Goal: Entertainment & Leisure: Consume media (video, audio)

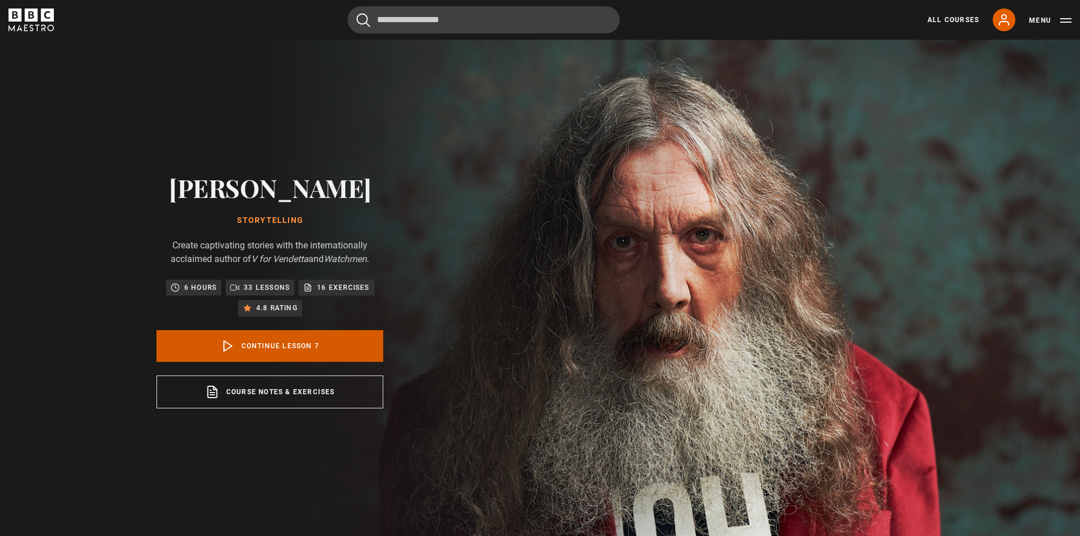
scroll to position [299, 0]
click at [325, 348] on link "Continue lesson 7" at bounding box center [269, 346] width 227 height 32
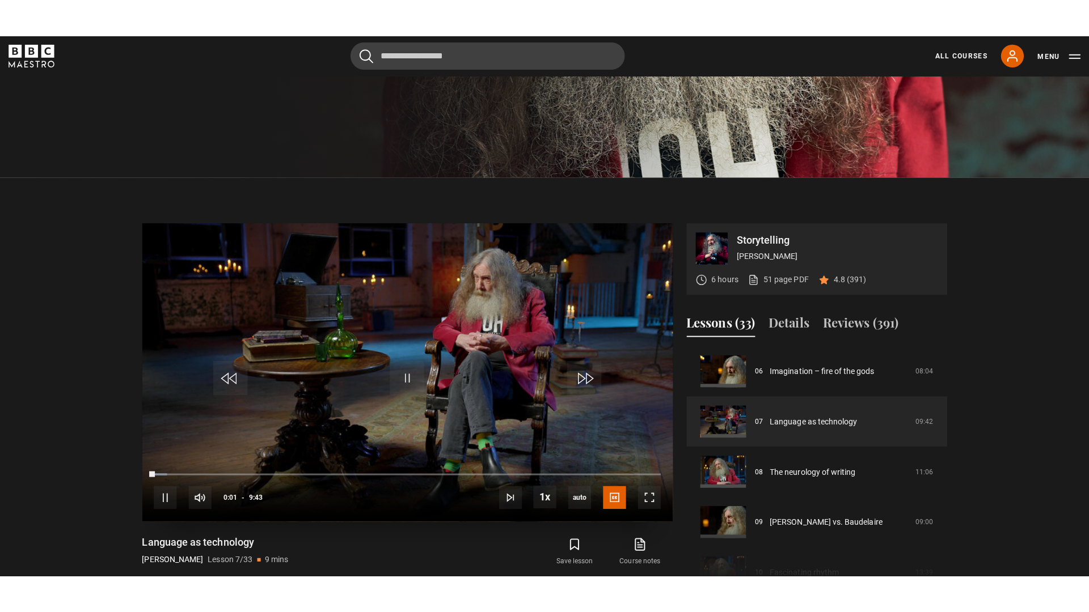
scroll to position [541, 0]
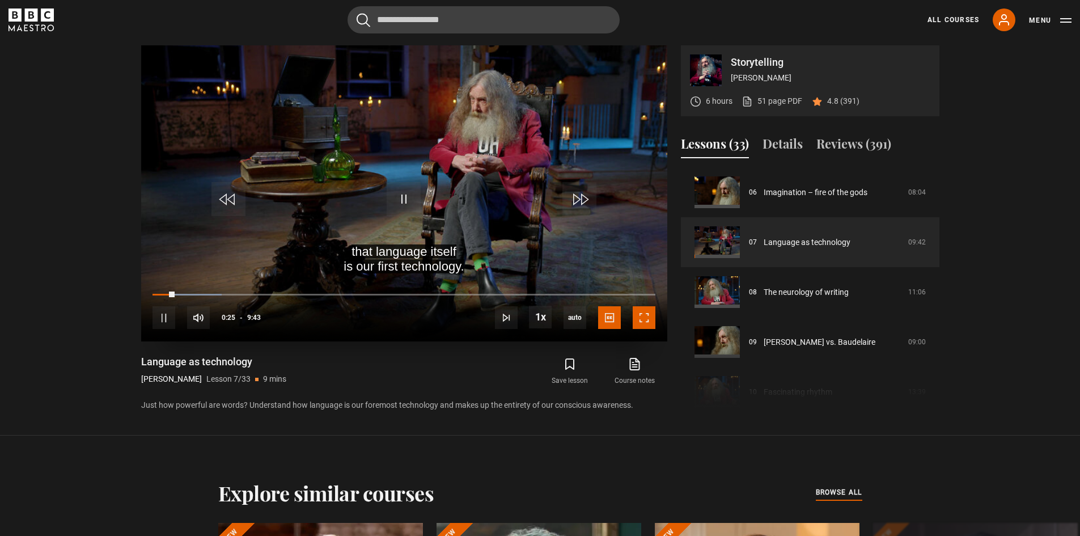
click at [644, 314] on span "Video Player" at bounding box center [644, 317] width 23 height 23
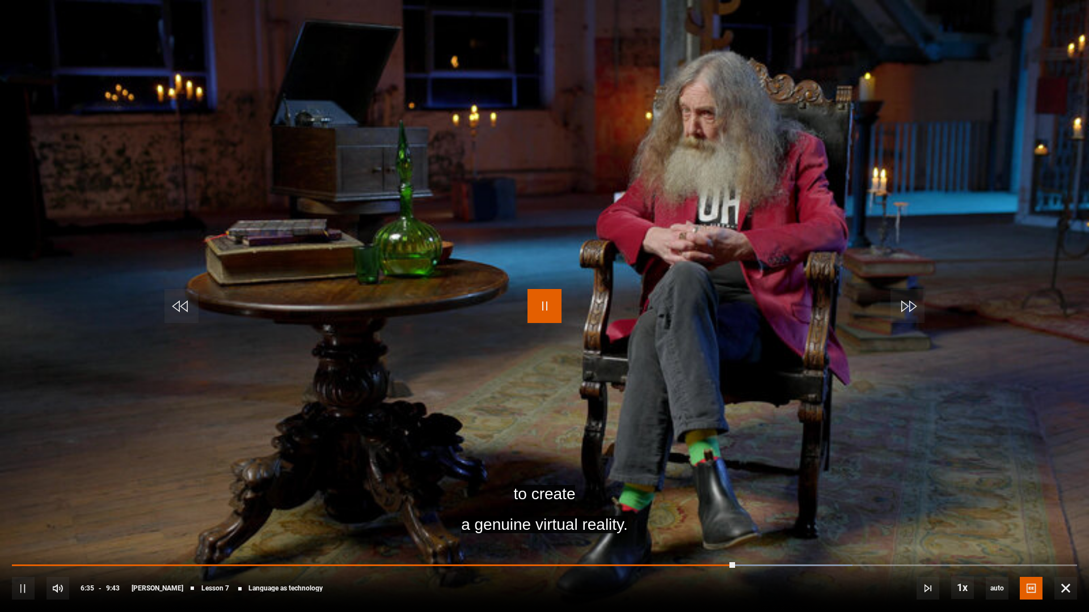
click at [541, 304] on span "Video Player" at bounding box center [544, 306] width 34 height 34
drag, startPoint x: 624, startPoint y: 240, endPoint x: 609, endPoint y: 239, distance: 14.8
click at [623, 239] on video "Video Player" at bounding box center [544, 306] width 1089 height 612
click at [547, 308] on span "Video Player" at bounding box center [544, 306] width 34 height 34
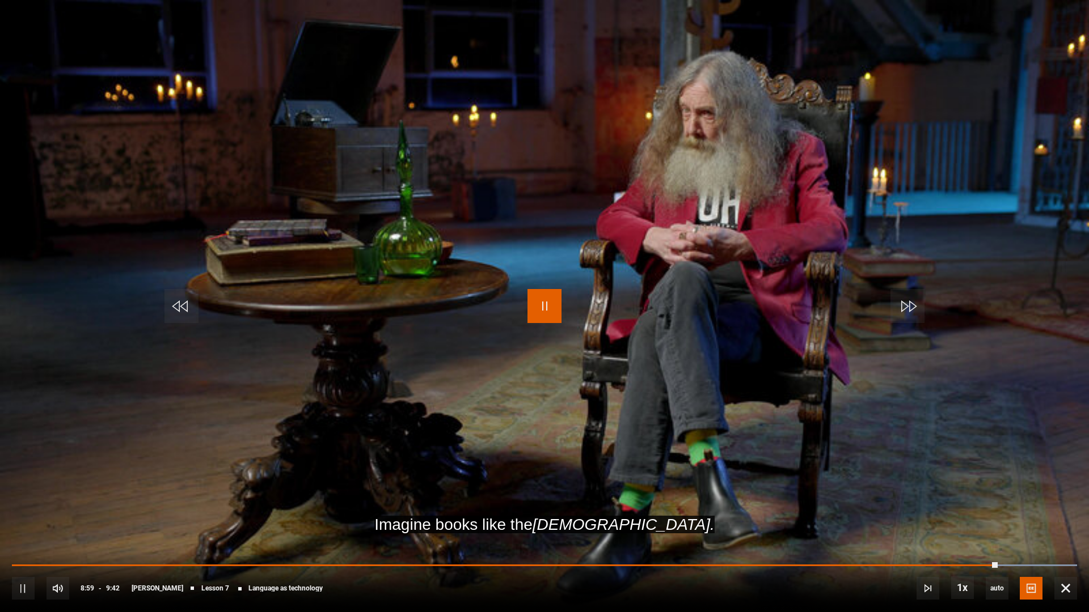
click at [538, 309] on span "Video Player" at bounding box center [544, 306] width 34 height 34
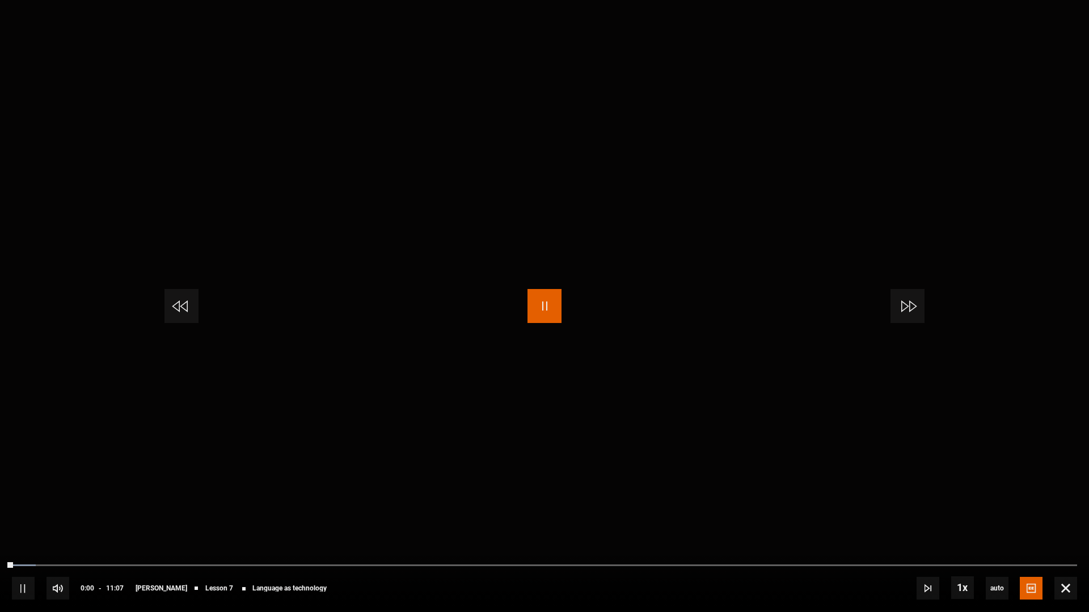
click at [539, 314] on span "Video Player" at bounding box center [544, 306] width 34 height 34
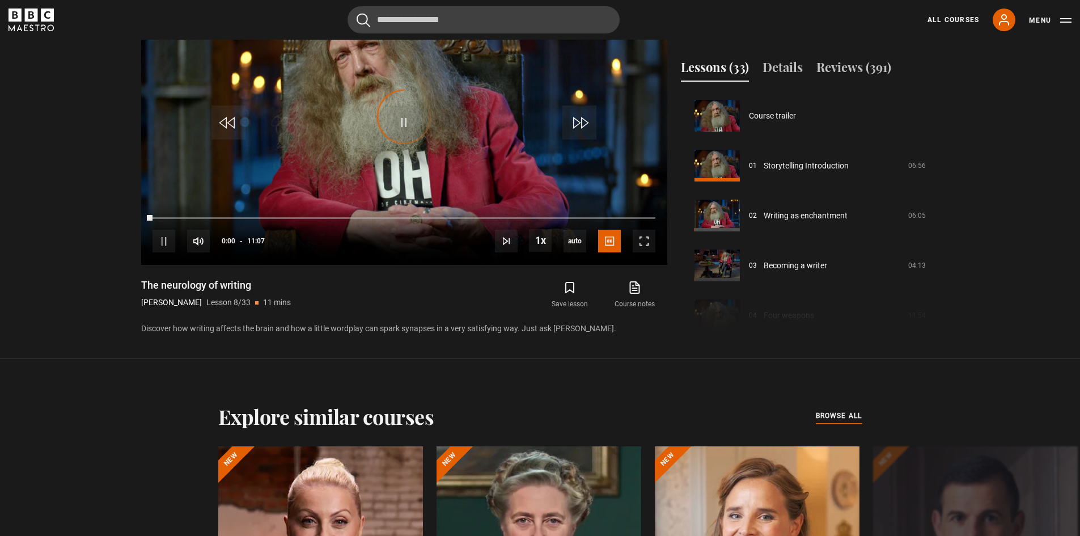
scroll to position [349, 0]
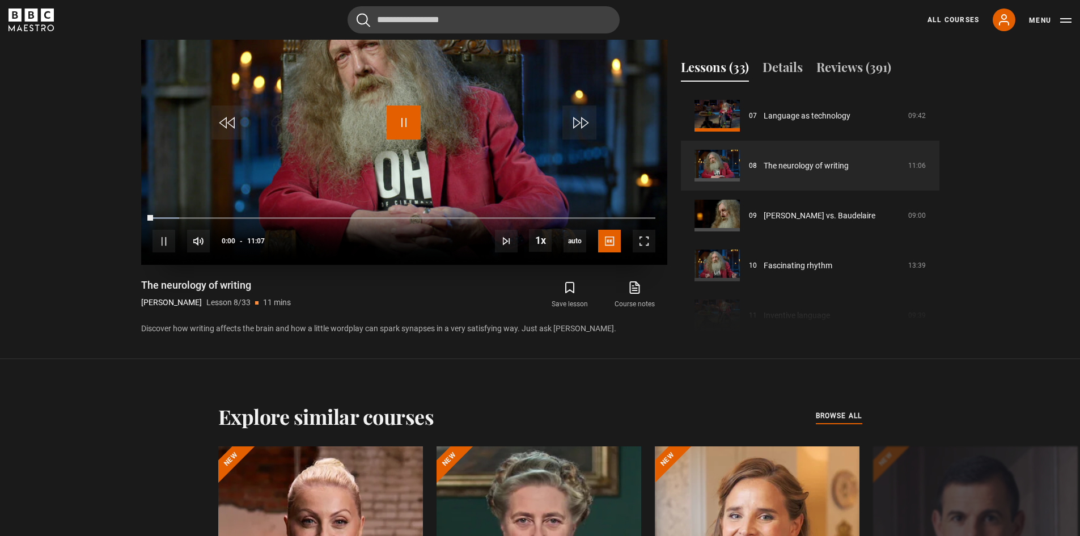
click at [403, 118] on span "Video Player" at bounding box center [404, 122] width 34 height 34
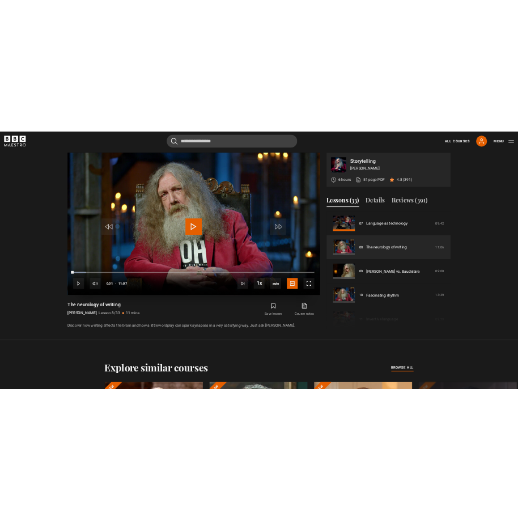
scroll to position [530, 0]
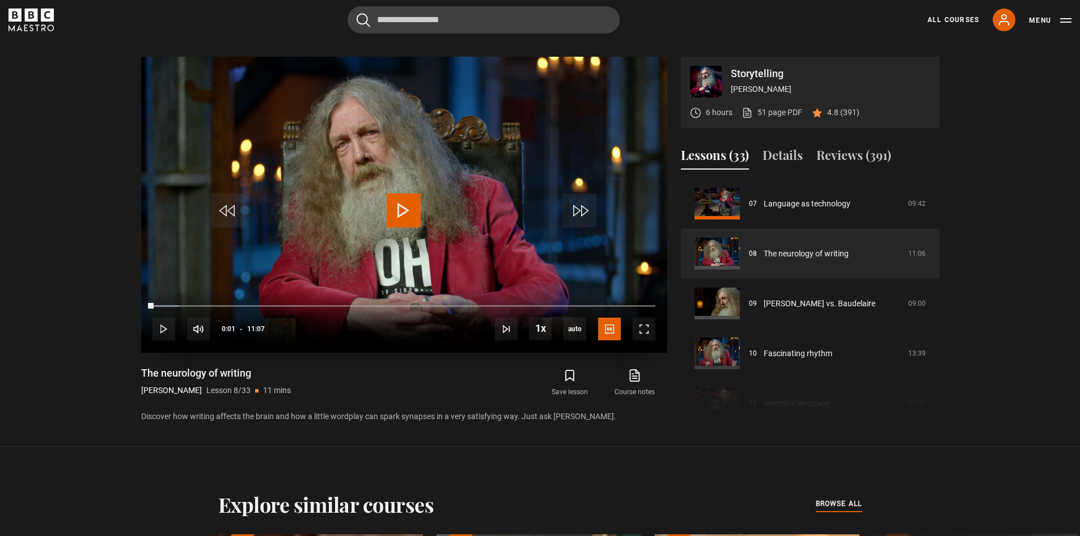
click at [405, 215] on span "Video Player" at bounding box center [404, 210] width 34 height 34
click at [651, 335] on span "Video Player" at bounding box center [644, 329] width 23 height 23
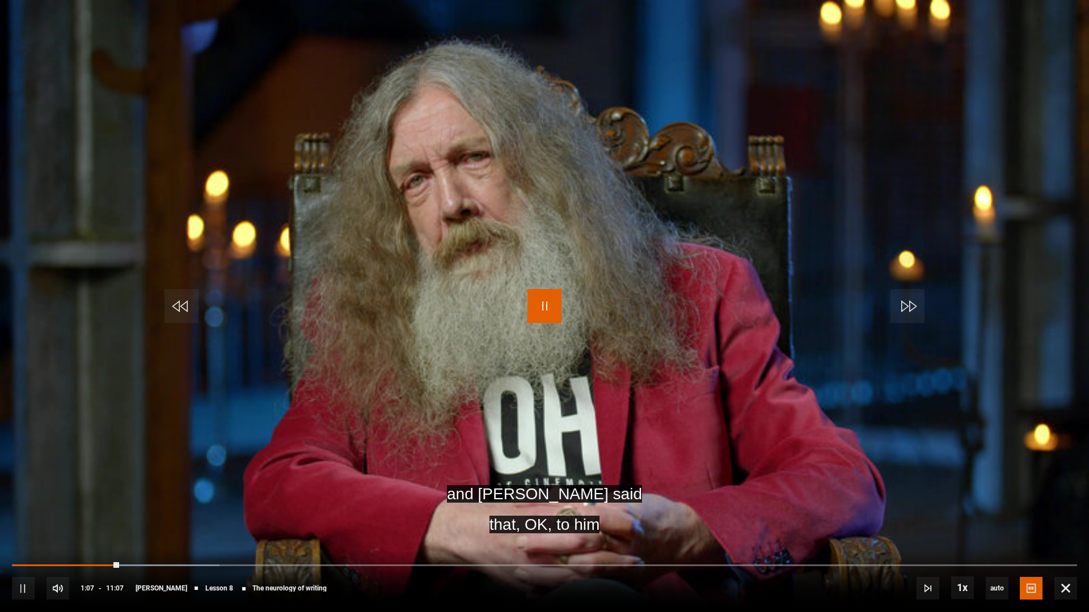
click at [543, 313] on span "Video Player" at bounding box center [544, 306] width 34 height 34
click at [1071, 535] on span "Video Player" at bounding box center [1065, 588] width 23 height 23
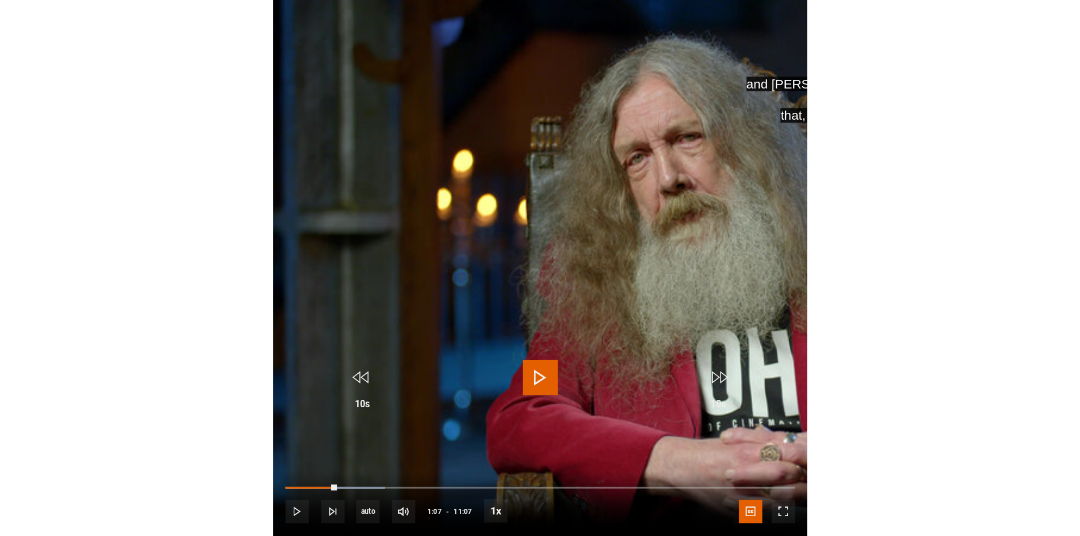
scroll to position [0, 0]
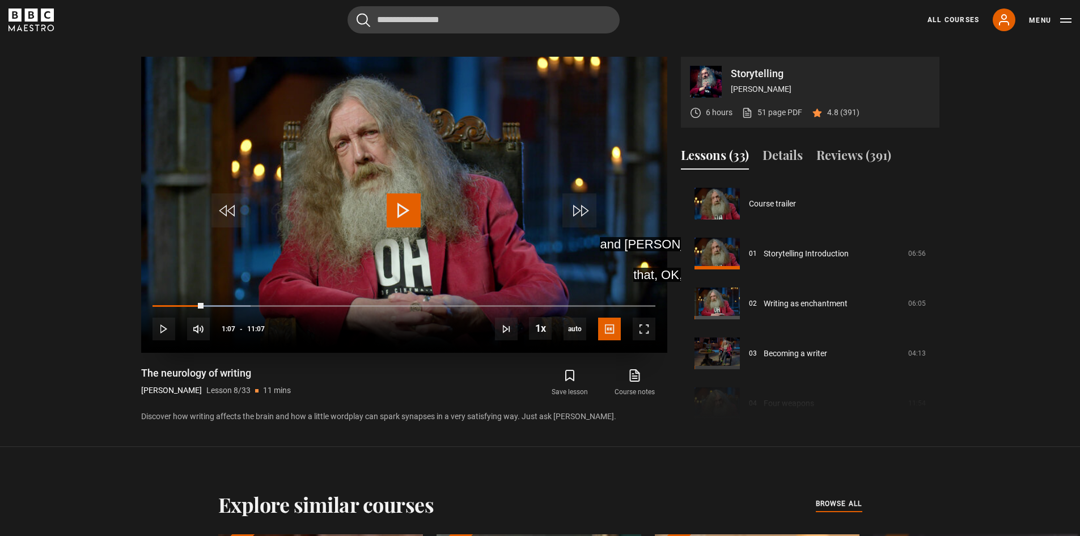
click at [406, 209] on span "Video Player" at bounding box center [404, 210] width 34 height 34
click at [650, 340] on span "Video Player" at bounding box center [644, 329] width 23 height 23
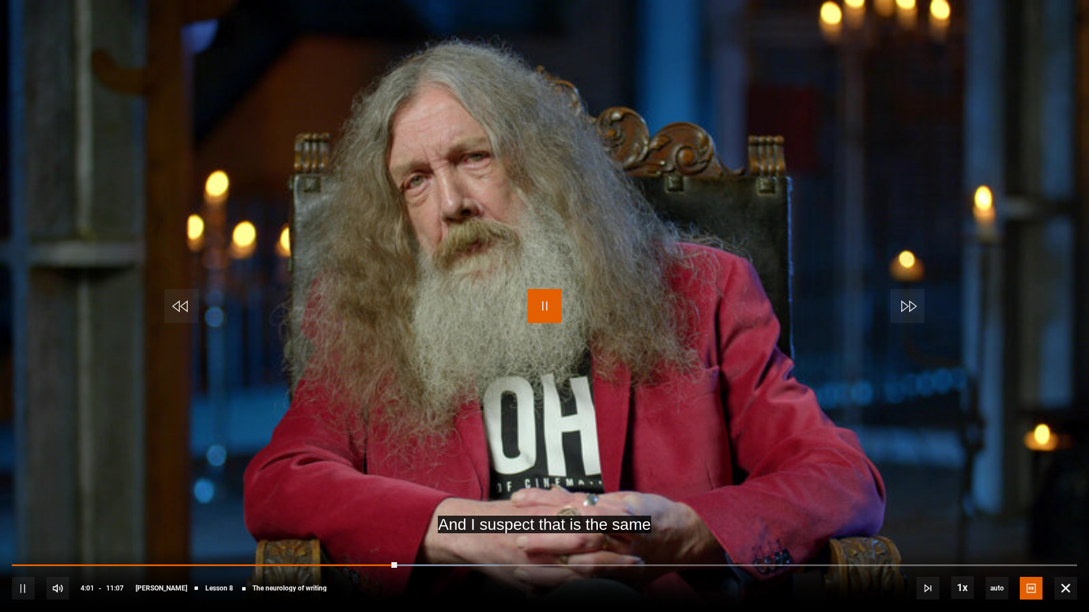
drag, startPoint x: 540, startPoint y: 311, endPoint x: 559, endPoint y: 323, distance: 22.0
click at [541, 311] on span "Video Player" at bounding box center [544, 306] width 34 height 34
click at [1078, 535] on div "10s Skip Back 10 seconds Play 10s Skip Forward 10 seconds Loaded : 45.73% 09:32…" at bounding box center [544, 580] width 1089 height 63
click at [1064, 535] on span "Video Player" at bounding box center [1065, 588] width 23 height 23
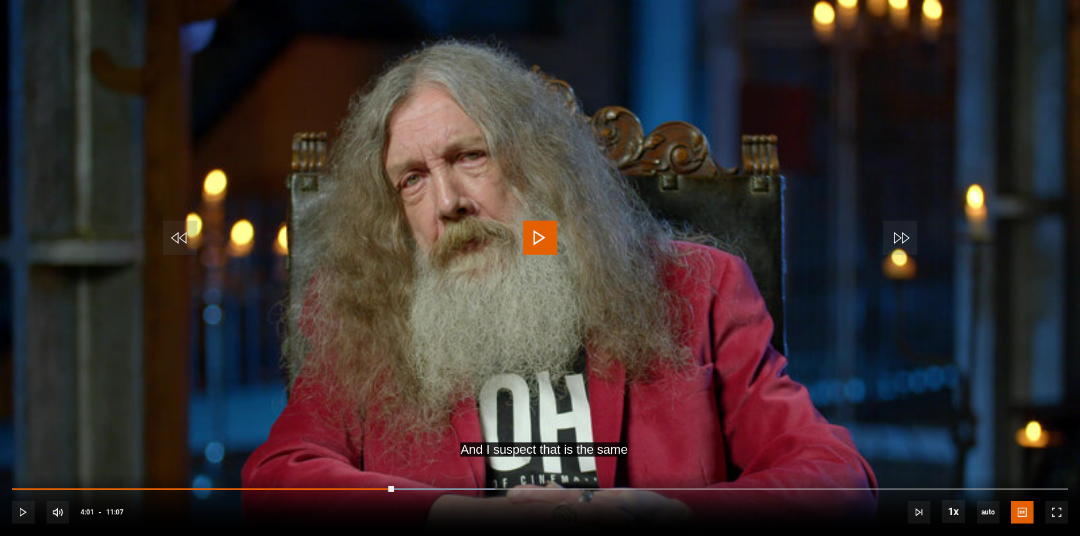
scroll to position [454, 0]
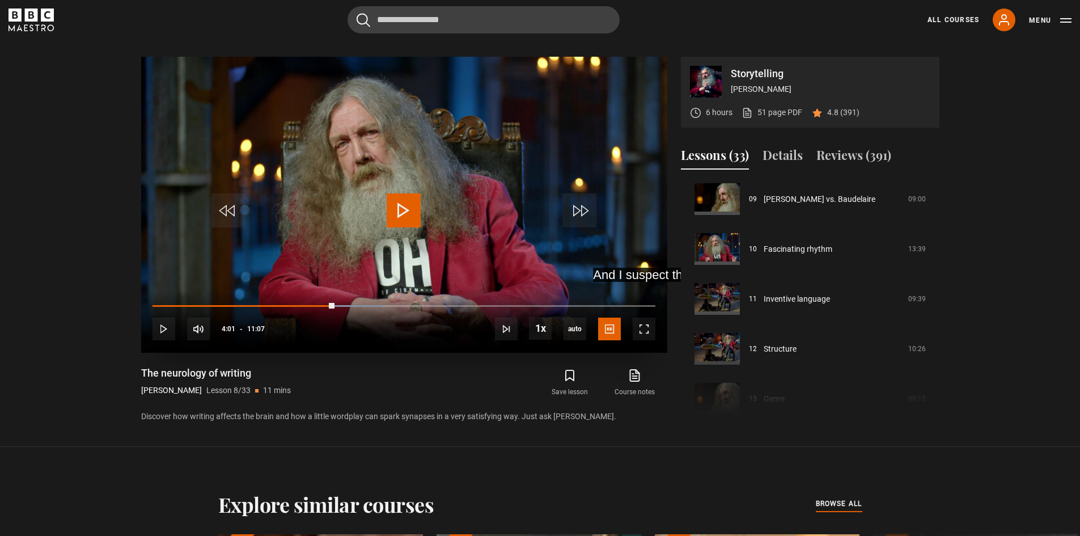
click at [416, 217] on span "Video Player" at bounding box center [404, 210] width 34 height 34
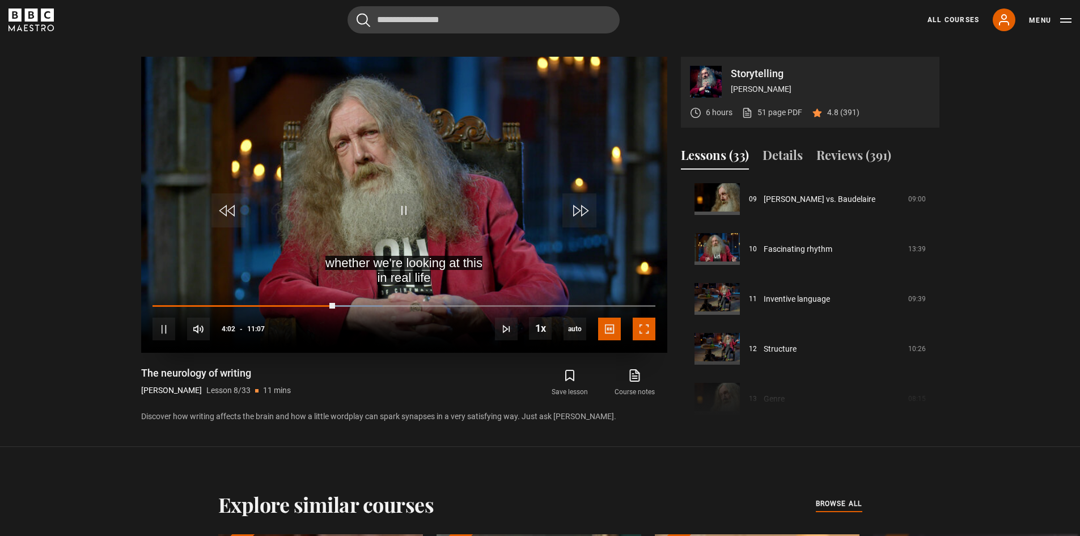
click at [648, 335] on span "Video Player" at bounding box center [644, 329] width 23 height 23
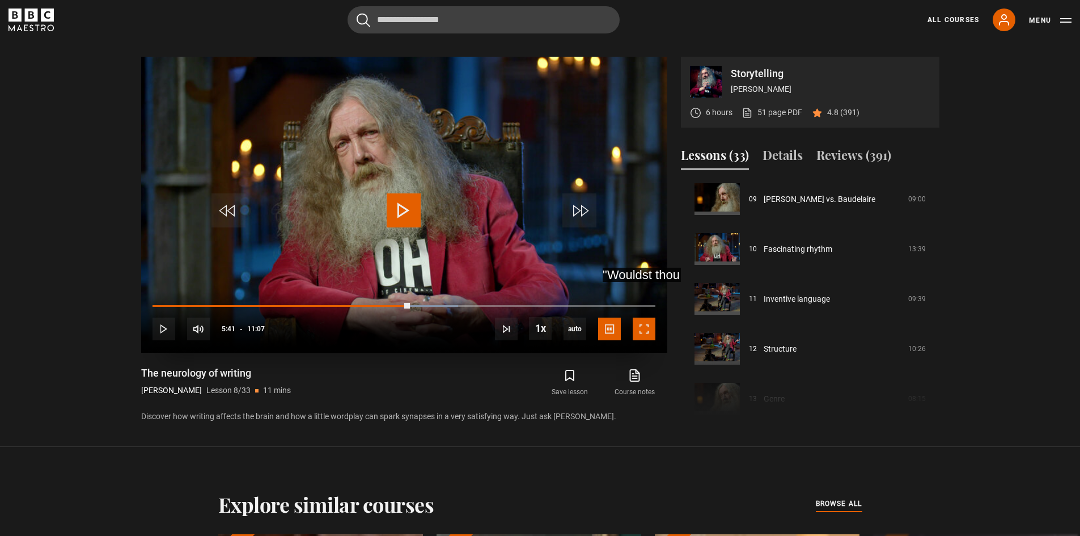
click at [647, 329] on span "Video Player" at bounding box center [644, 329] width 23 height 23
click at [433, 217] on video "Video Player" at bounding box center [404, 205] width 526 height 296
click at [636, 329] on span "Video Player" at bounding box center [644, 329] width 23 height 23
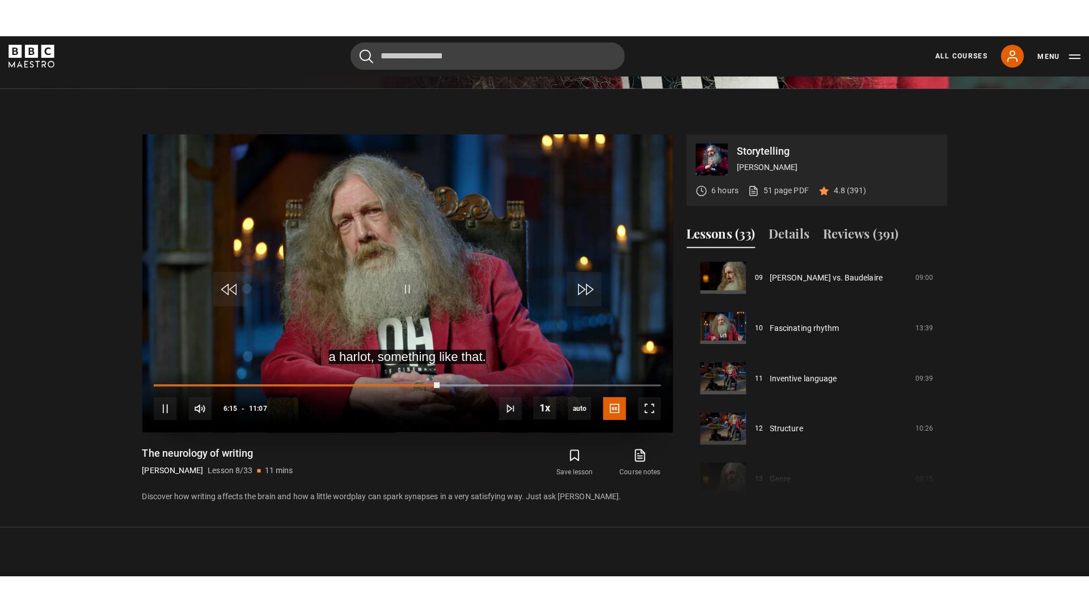
scroll to position [473, 0]
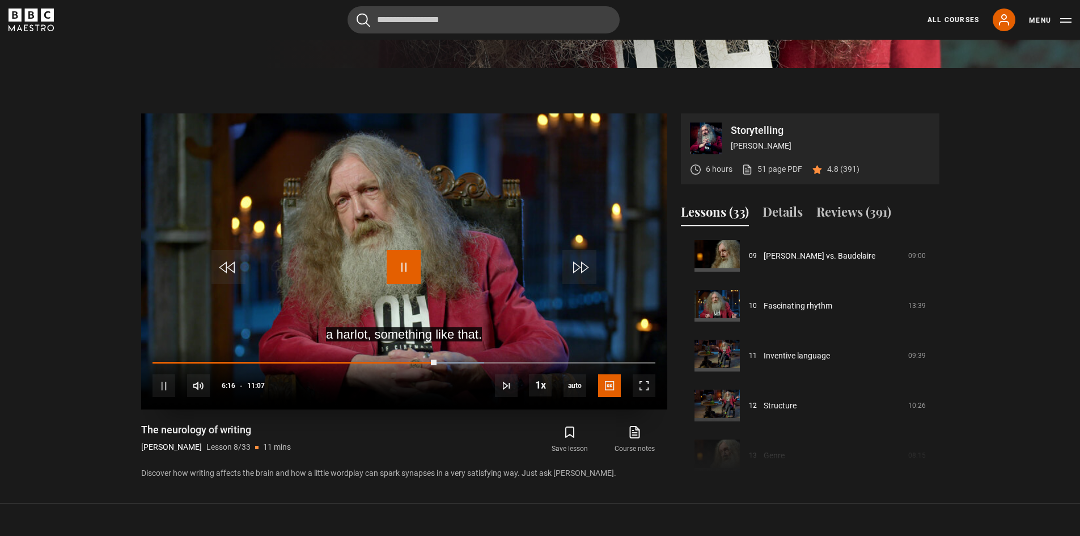
click at [405, 265] on span "Video Player" at bounding box center [404, 267] width 34 height 34
click at [400, 262] on span "Video Player" at bounding box center [404, 267] width 34 height 34
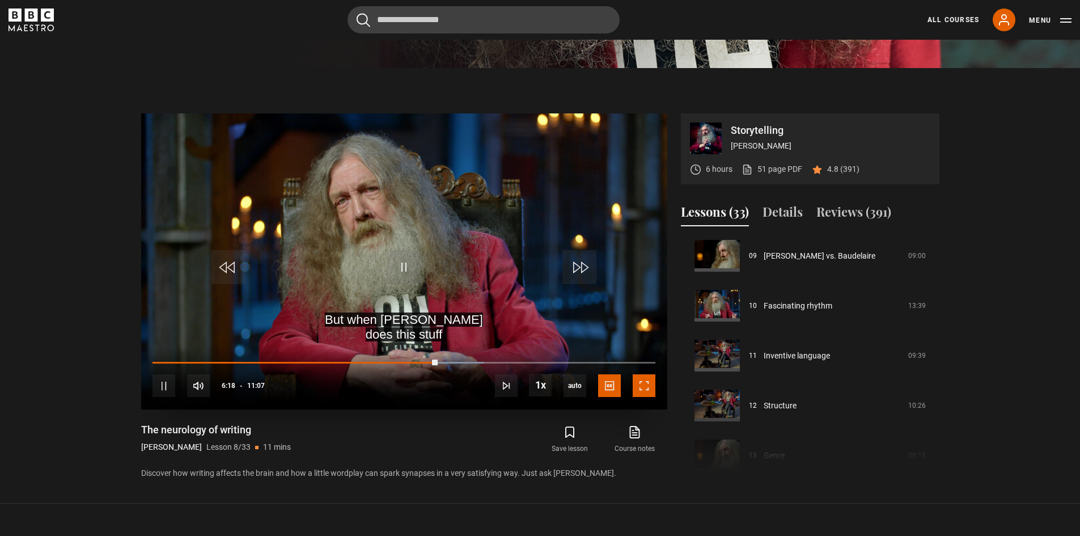
click at [650, 384] on span "Video Player" at bounding box center [644, 385] width 23 height 23
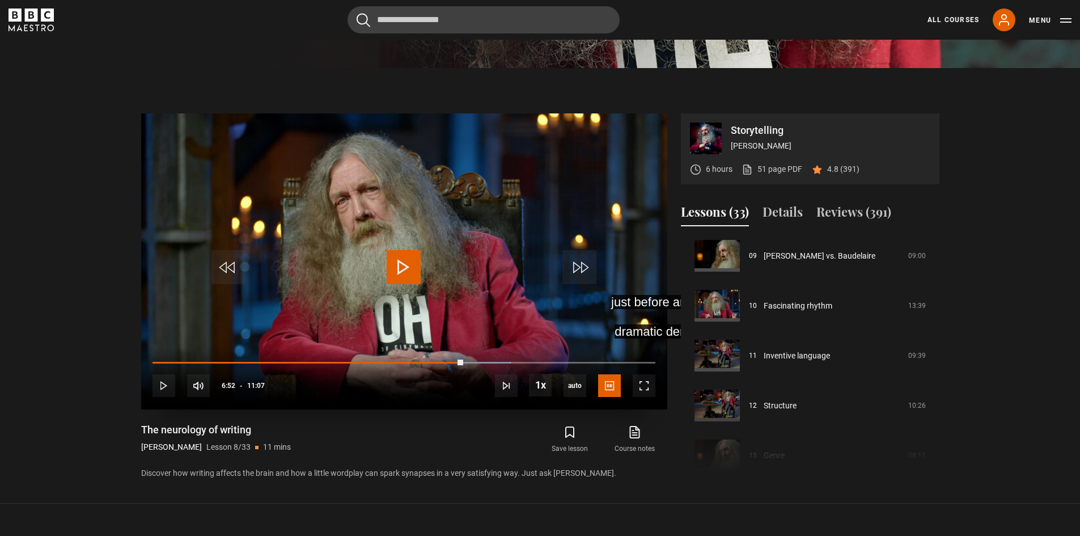
click at [407, 265] on span "Video Player" at bounding box center [404, 267] width 34 height 34
click at [646, 386] on span "Video Player" at bounding box center [644, 385] width 23 height 23
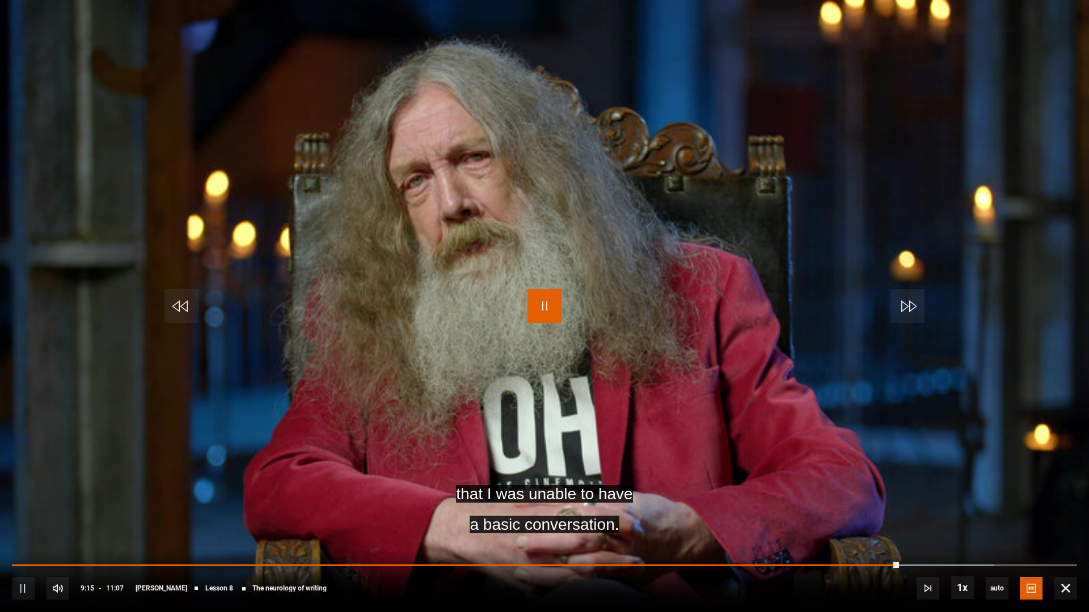
click at [545, 308] on span "Video Player" at bounding box center [544, 306] width 34 height 34
click at [551, 310] on span "Video Player" at bounding box center [544, 306] width 34 height 34
click at [559, 293] on span "Video Player" at bounding box center [544, 306] width 34 height 34
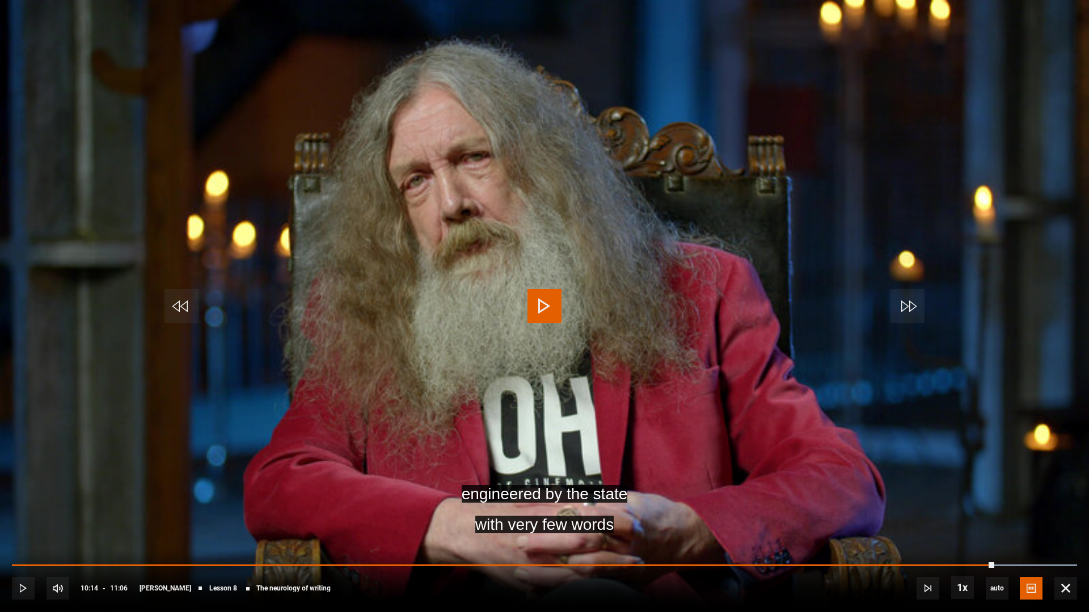
click at [541, 308] on span "Video Player" at bounding box center [544, 306] width 34 height 34
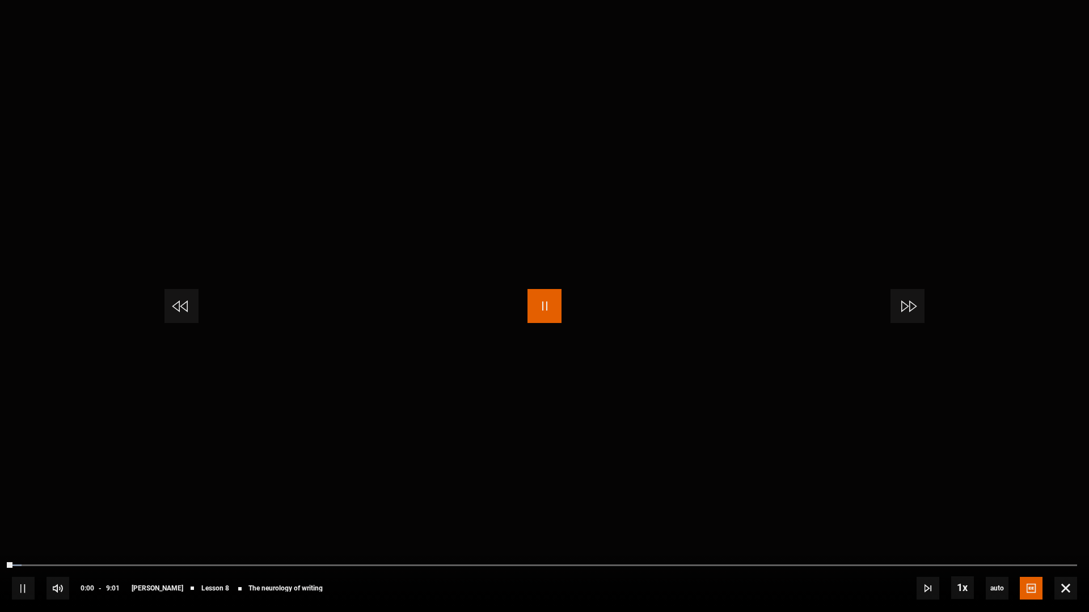
click at [545, 311] on span "Video Player" at bounding box center [544, 306] width 34 height 34
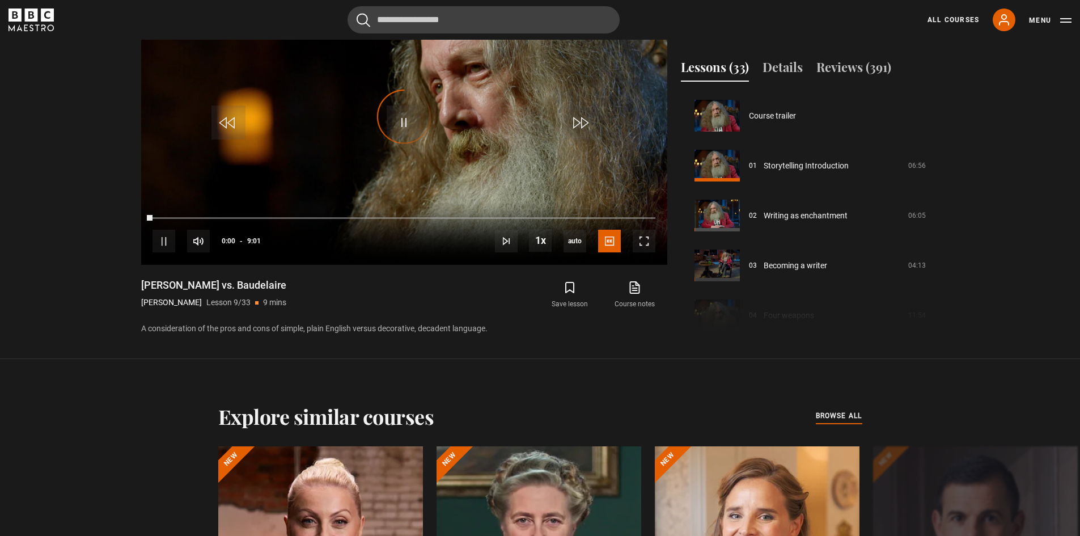
scroll to position [399, 0]
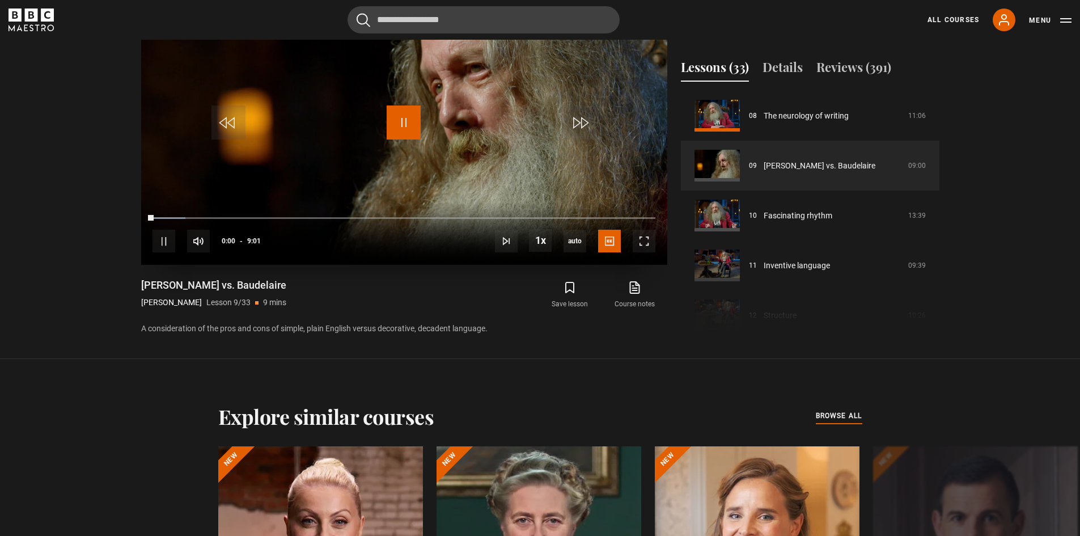
click at [404, 113] on span "Video Player" at bounding box center [404, 122] width 34 height 34
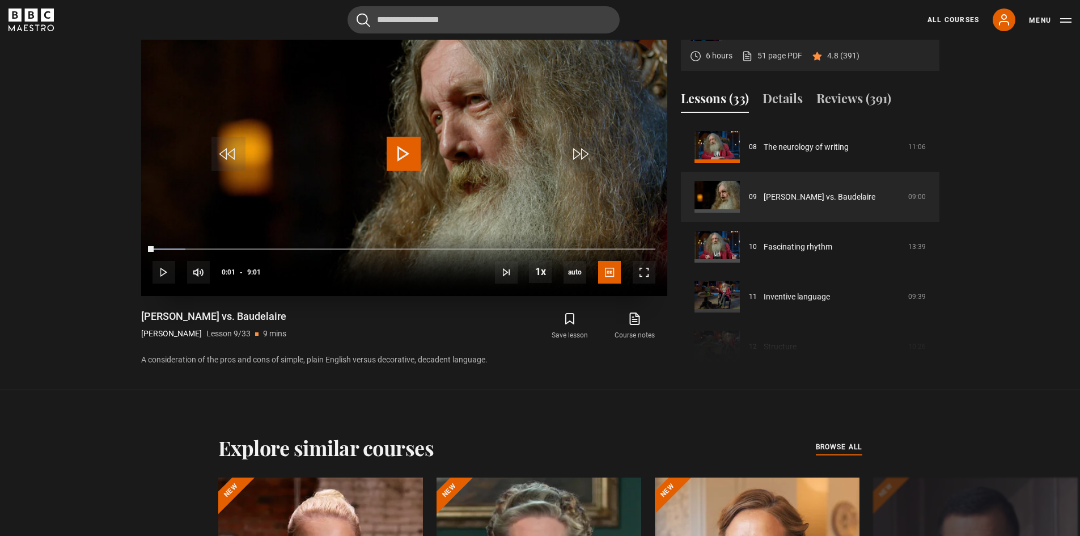
click at [408, 151] on span "Video Player" at bounding box center [404, 154] width 34 height 34
click at [653, 270] on span "Video Player" at bounding box center [644, 272] width 23 height 23
click at [485, 91] on video "Video Player" at bounding box center [404, 148] width 526 height 296
click at [397, 145] on span "Video Player" at bounding box center [404, 154] width 34 height 34
click at [646, 277] on span "Video Player" at bounding box center [644, 272] width 23 height 23
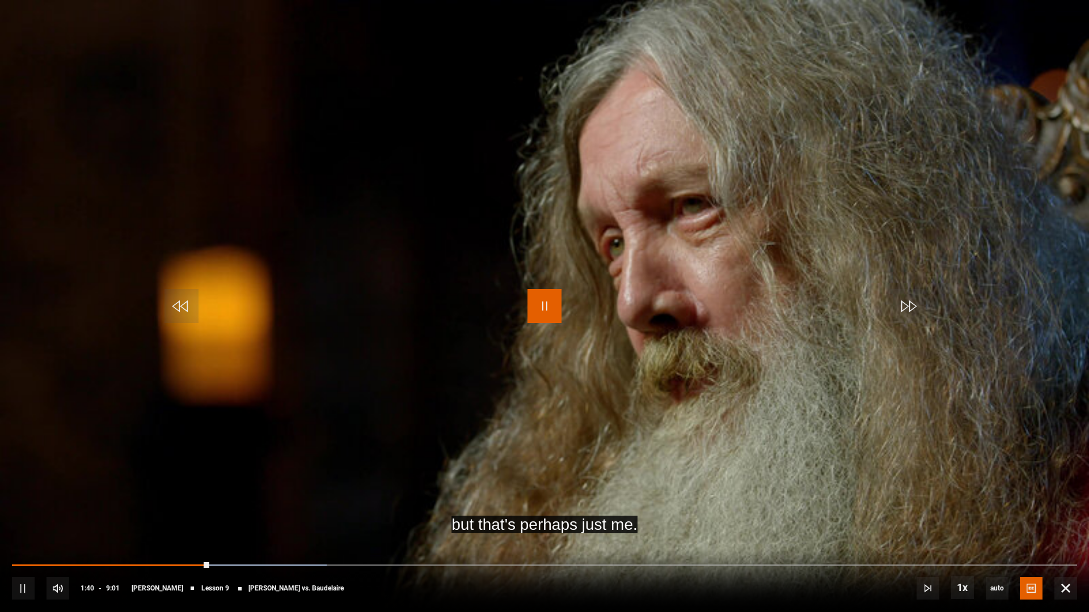
click at [539, 293] on span "Video Player" at bounding box center [544, 306] width 34 height 34
drag, startPoint x: 1063, startPoint y: 583, endPoint x: 1062, endPoint y: 534, distance: 49.3
click at [1064, 535] on span "Video Player" at bounding box center [1065, 588] width 23 height 23
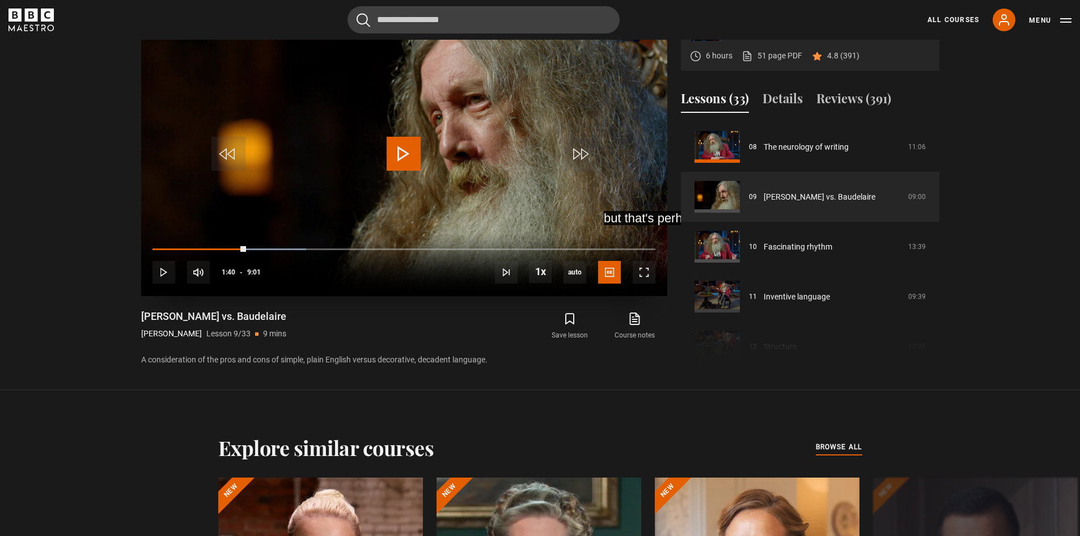
click at [407, 151] on span "Video Player" at bounding box center [404, 154] width 34 height 34
click at [646, 274] on span "Video Player" at bounding box center [644, 272] width 23 height 23
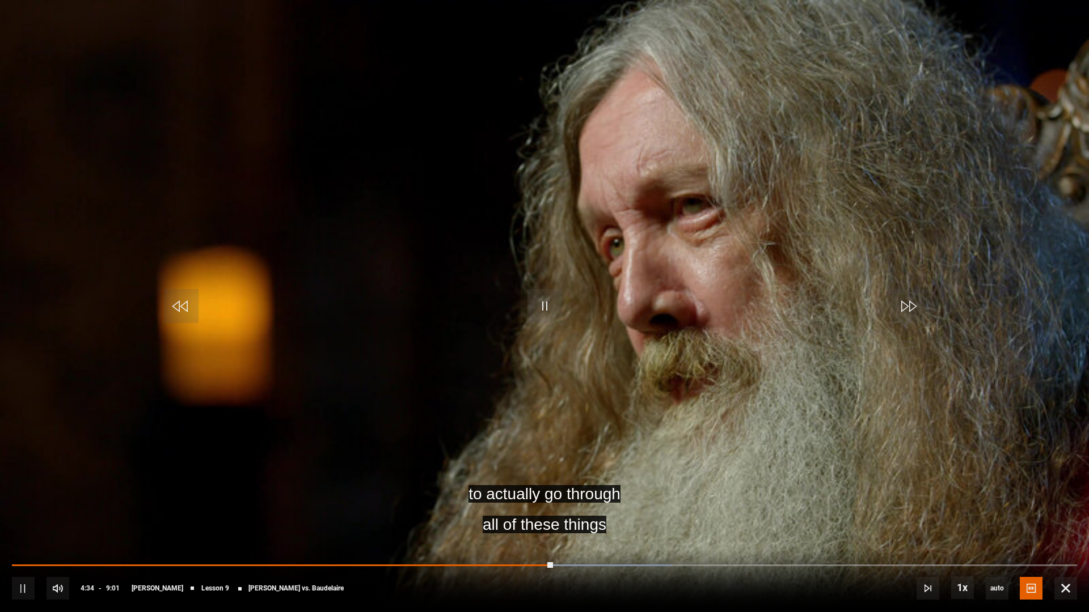
click at [563, 303] on video "Video Player" at bounding box center [544, 306] width 1089 height 612
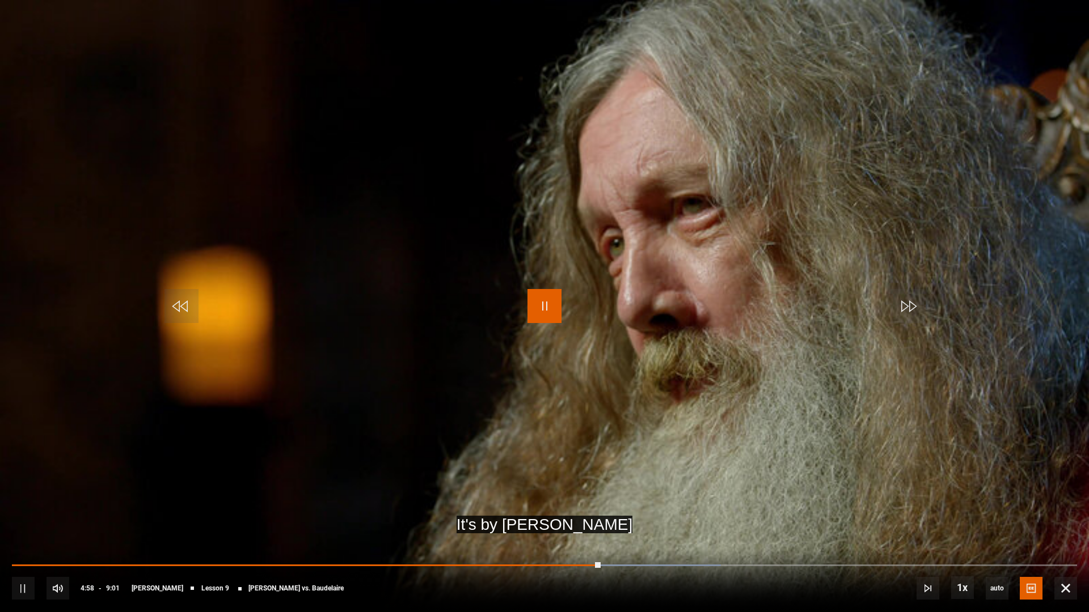
click at [554, 301] on span "Video Player" at bounding box center [544, 306] width 34 height 34
drag, startPoint x: 1064, startPoint y: 589, endPoint x: 1017, endPoint y: 486, distance: 113.2
click at [1064, 535] on span "Video Player" at bounding box center [1065, 588] width 23 height 23
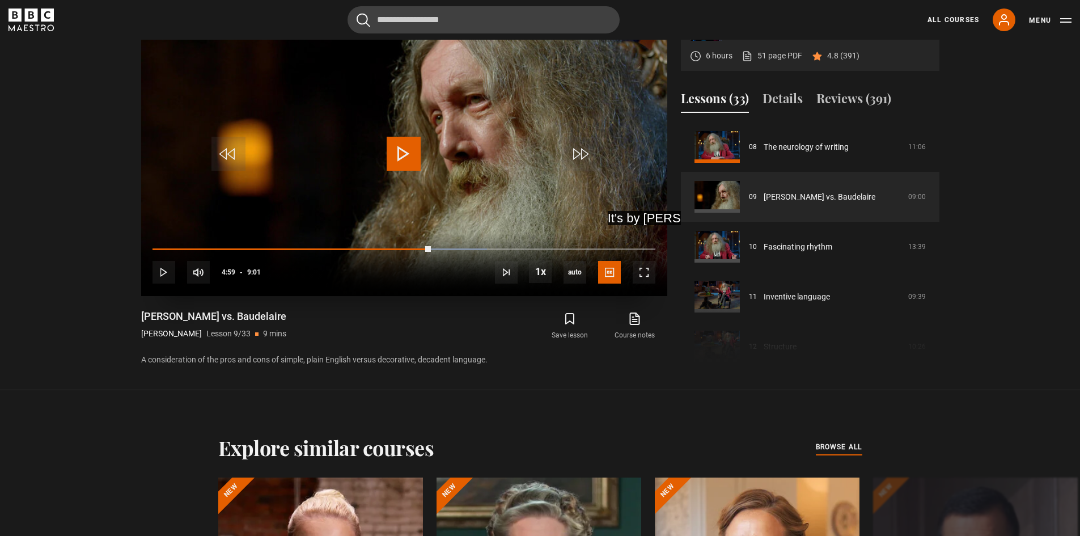
click at [404, 156] on span "Video Player" at bounding box center [404, 154] width 34 height 34
click at [408, 148] on span "Video Player" at bounding box center [404, 154] width 34 height 34
click at [413, 141] on span "Video Player" at bounding box center [404, 154] width 34 height 34
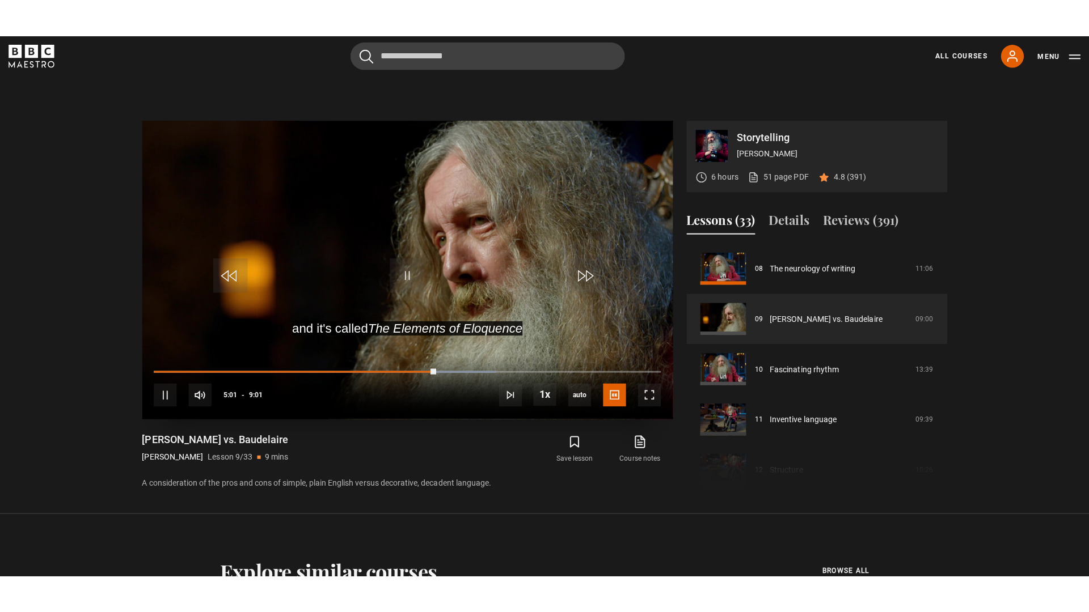
scroll to position [417, 0]
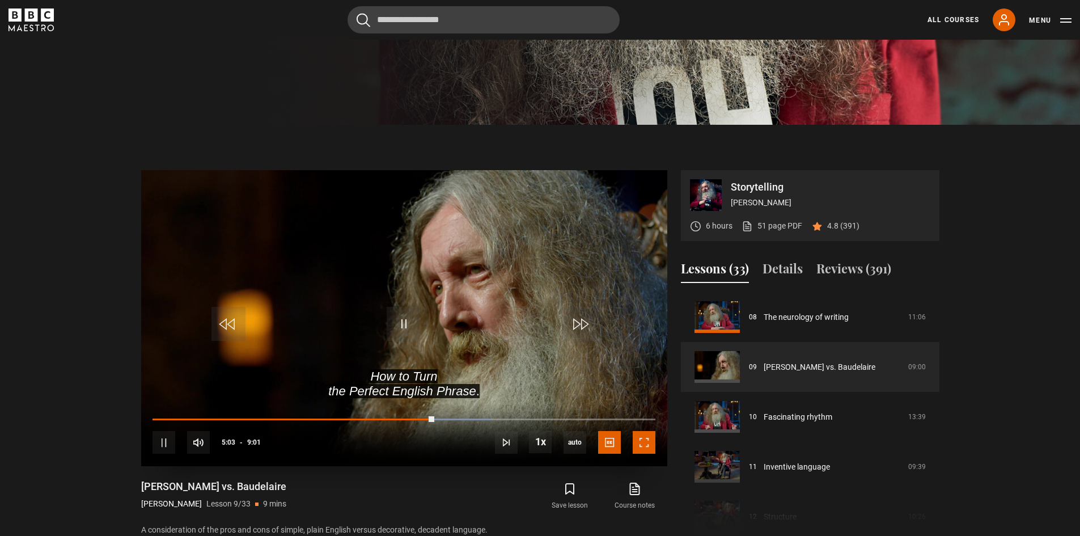
drag, startPoint x: 650, startPoint y: 441, endPoint x: 650, endPoint y: 490, distance: 49.3
click at [650, 441] on span "Video Player" at bounding box center [644, 442] width 23 height 23
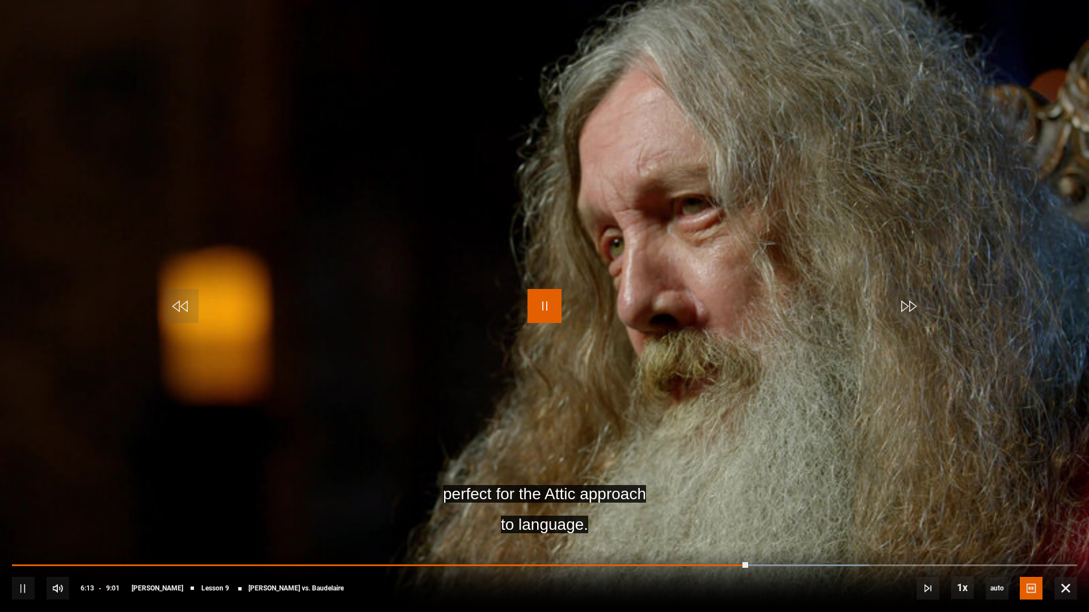
click at [550, 310] on span "Video Player" at bounding box center [544, 306] width 34 height 34
click at [1069, 535] on span "Video Player" at bounding box center [1065, 588] width 23 height 23
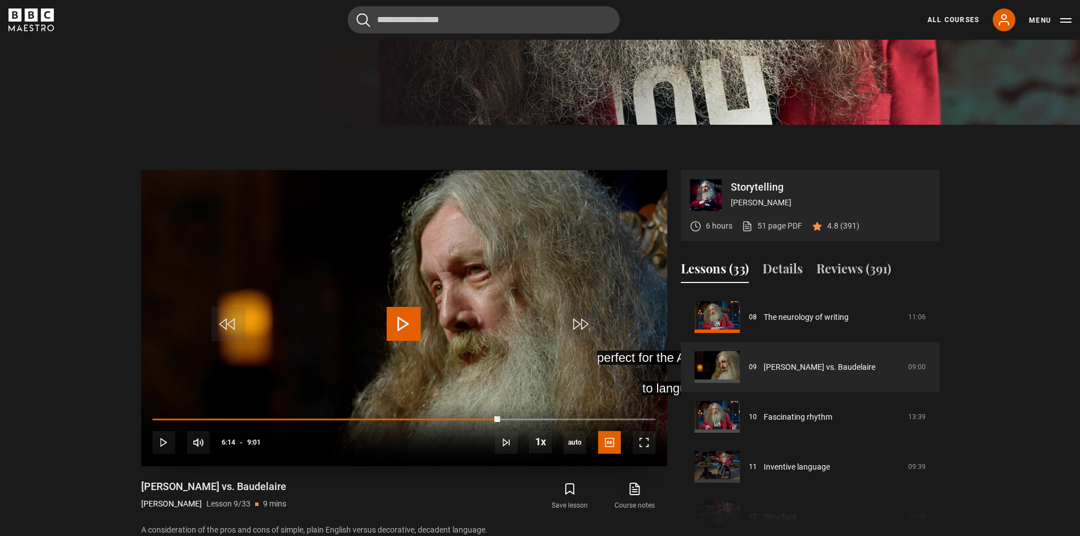
click at [403, 326] on span "Video Player" at bounding box center [404, 324] width 34 height 34
click at [646, 443] on span "Video Player" at bounding box center [644, 442] width 23 height 23
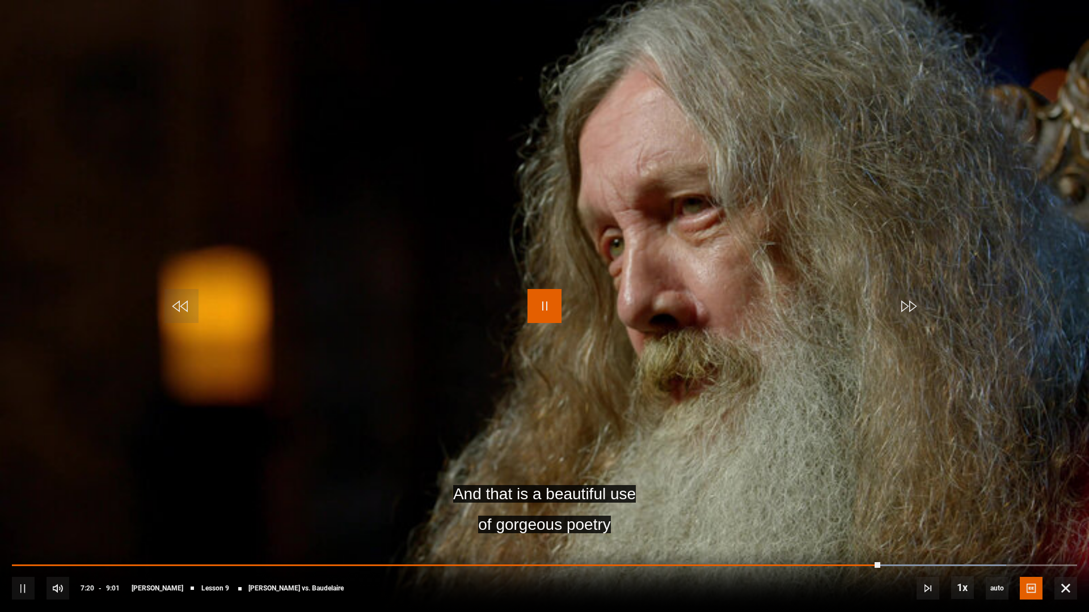
click at [544, 292] on span "Video Player" at bounding box center [544, 306] width 34 height 34
click at [541, 301] on span "Video Player" at bounding box center [544, 306] width 34 height 34
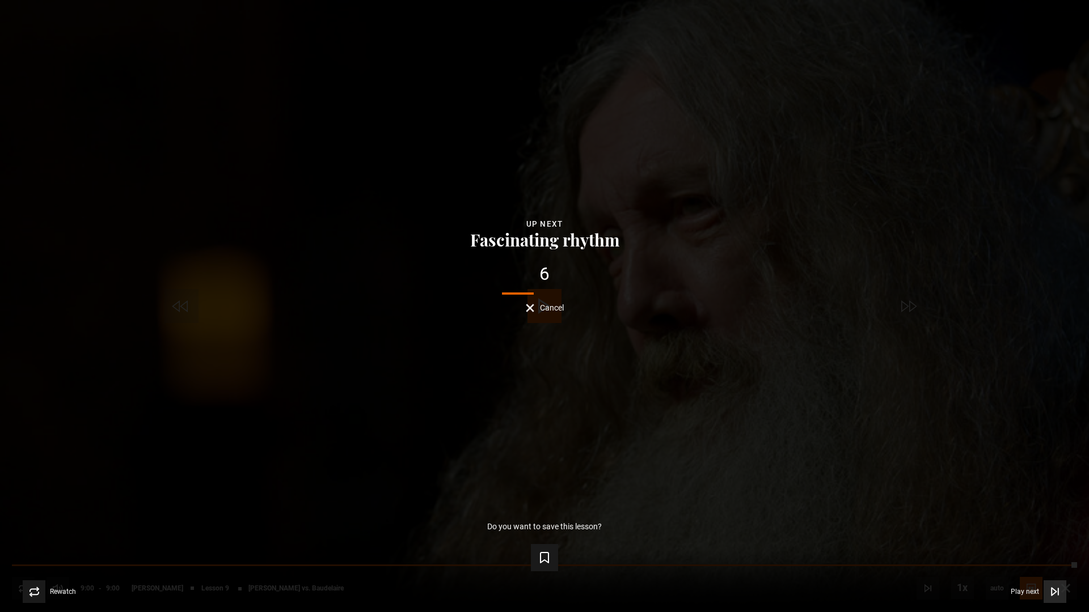
click at [1054, 535] on icon "Video Player" at bounding box center [1053, 591] width 5 height 7
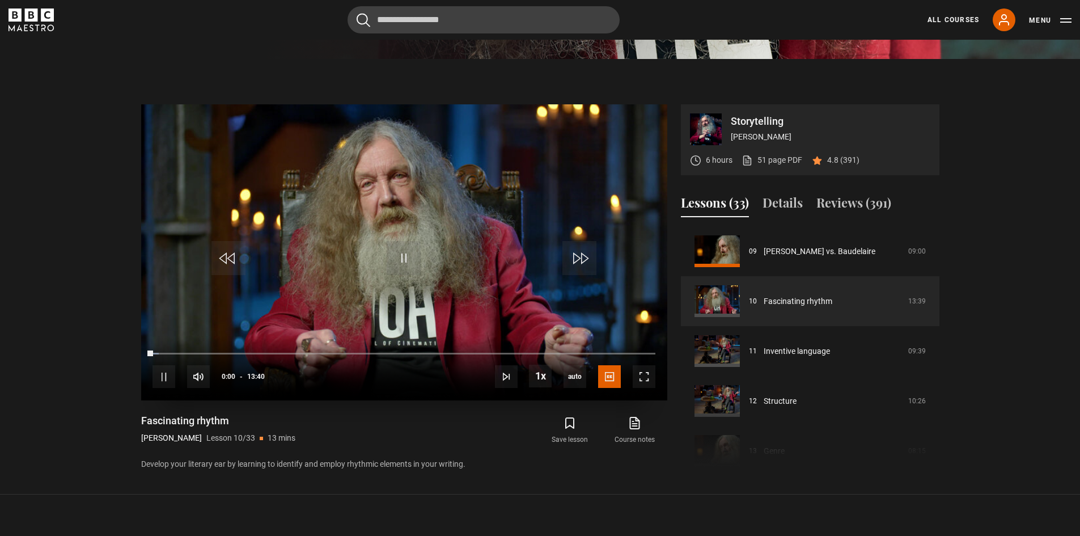
scroll to position [391, 0]
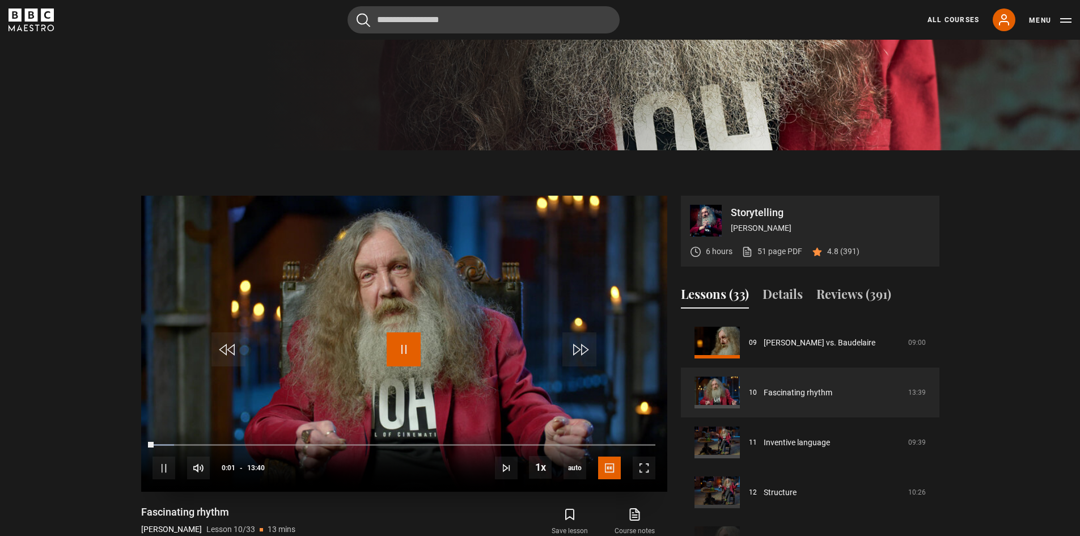
click at [408, 355] on span "Video Player" at bounding box center [404, 349] width 34 height 34
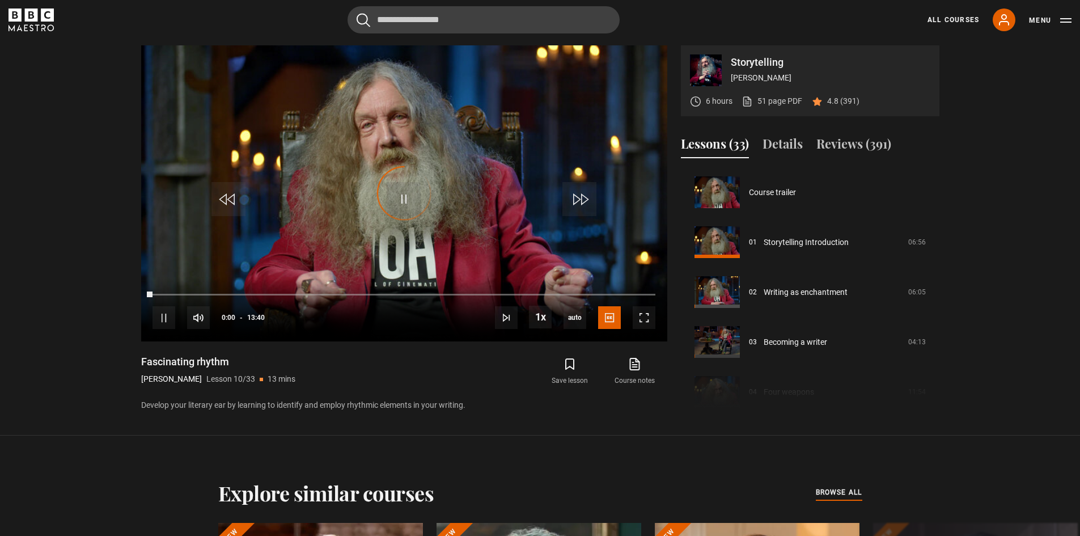
scroll to position [449, 0]
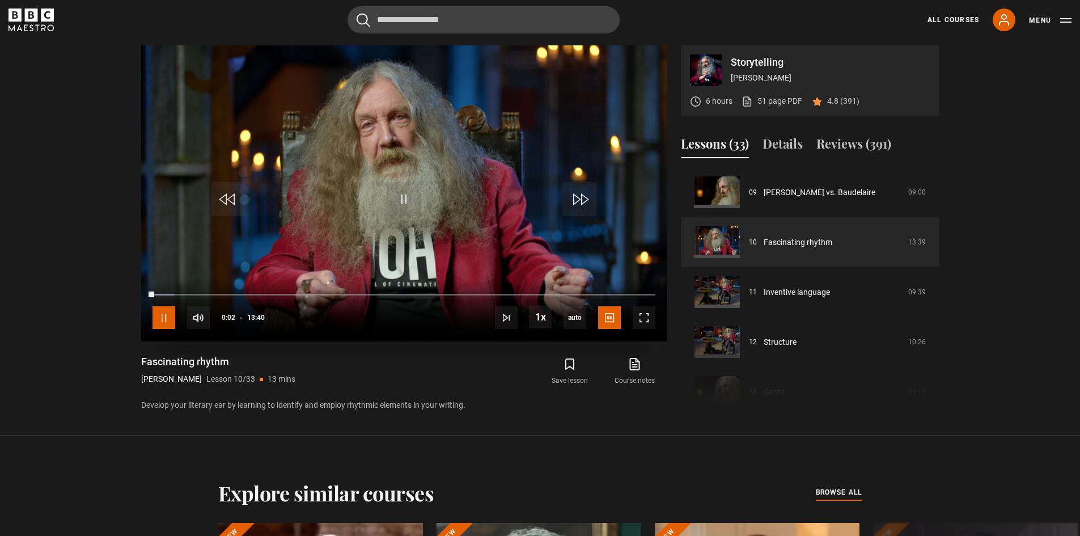
click at [171, 320] on span "Video Player" at bounding box center [164, 317] width 23 height 23
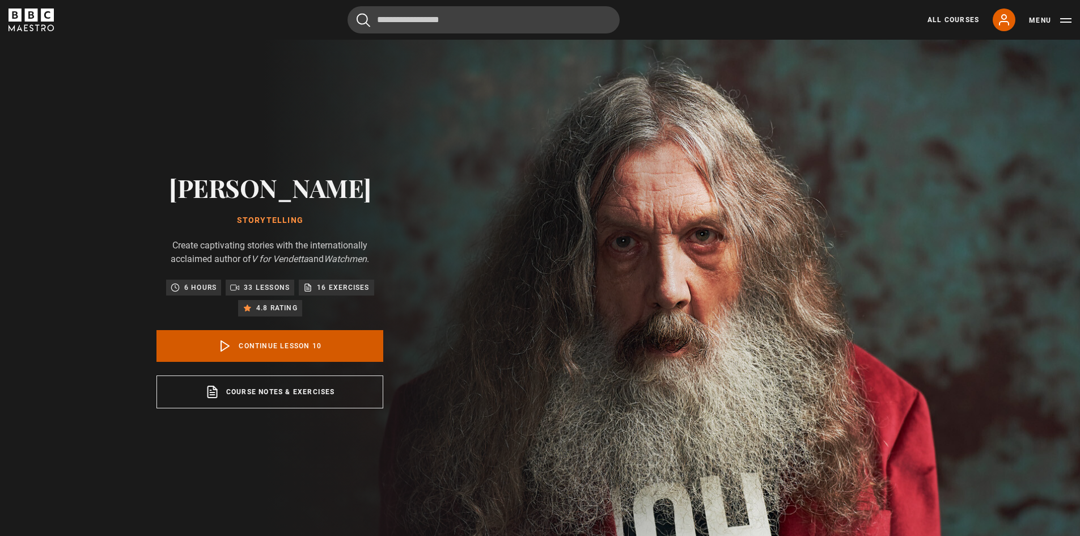
click at [317, 350] on link "Continue lesson 10" at bounding box center [269, 346] width 227 height 32
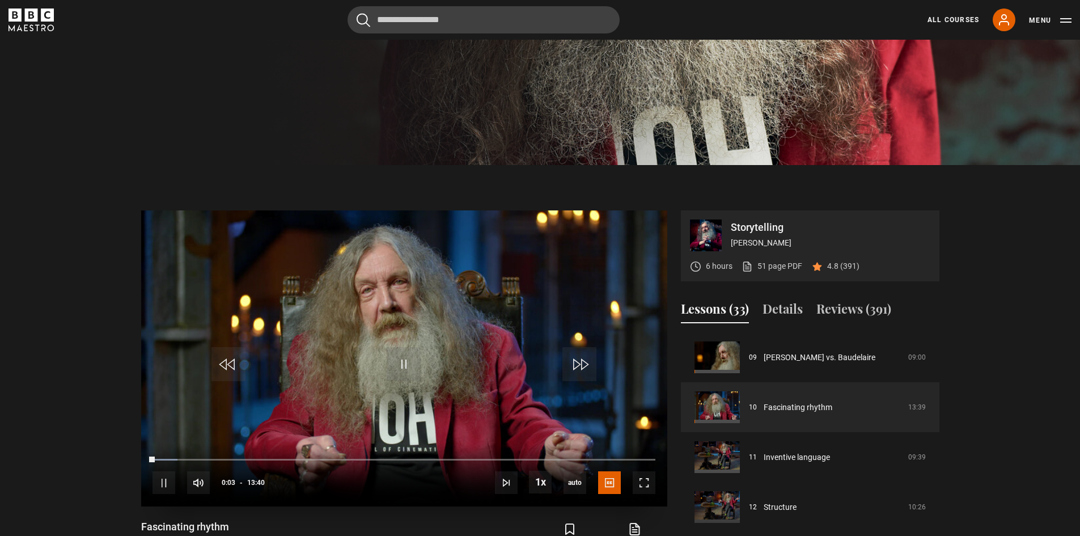
scroll to position [428, 0]
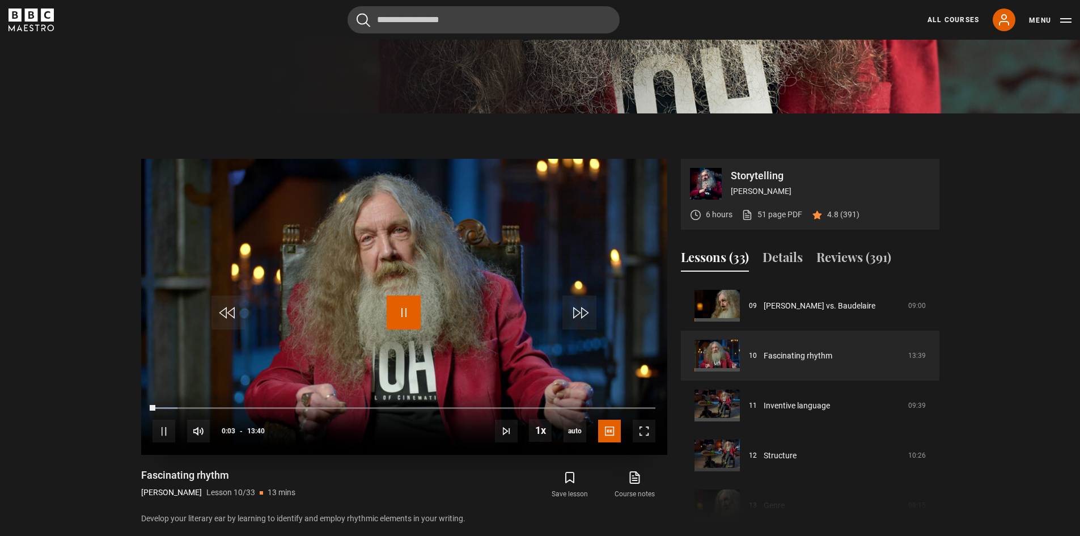
click at [401, 302] on span "Video Player" at bounding box center [404, 312] width 34 height 34
click at [403, 303] on span "Video Player" at bounding box center [404, 312] width 34 height 34
click at [404, 307] on span "Video Player" at bounding box center [404, 312] width 34 height 34
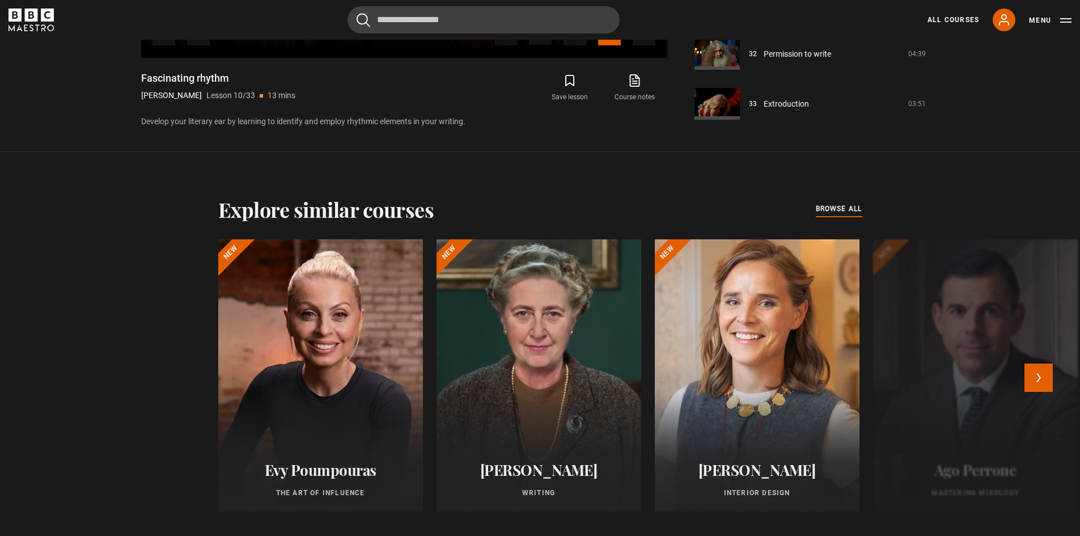
scroll to position [882, 0]
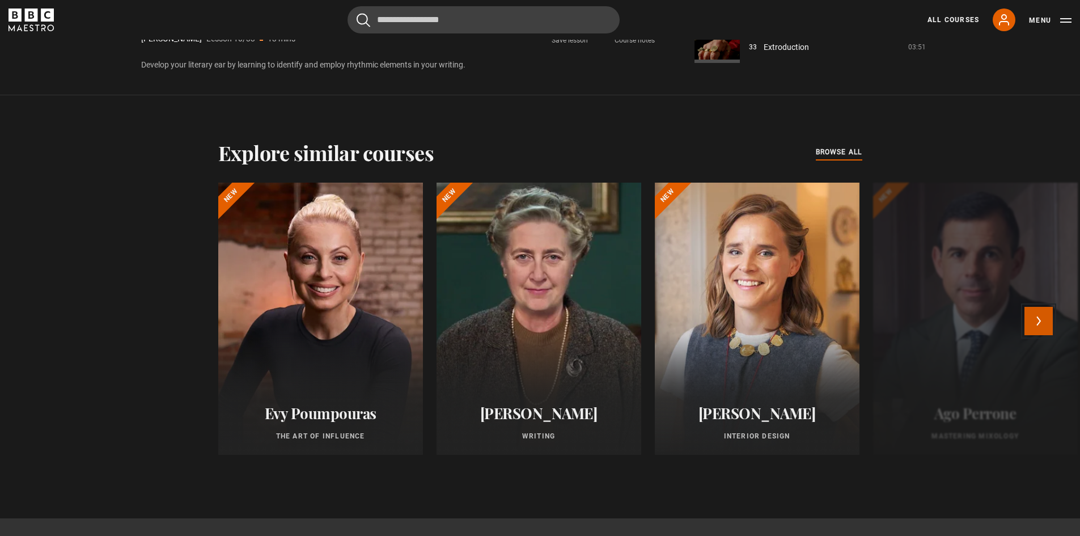
click at [1053, 310] on button "Next" at bounding box center [1039, 321] width 28 height 28
